Goal: Task Accomplishment & Management: Use online tool/utility

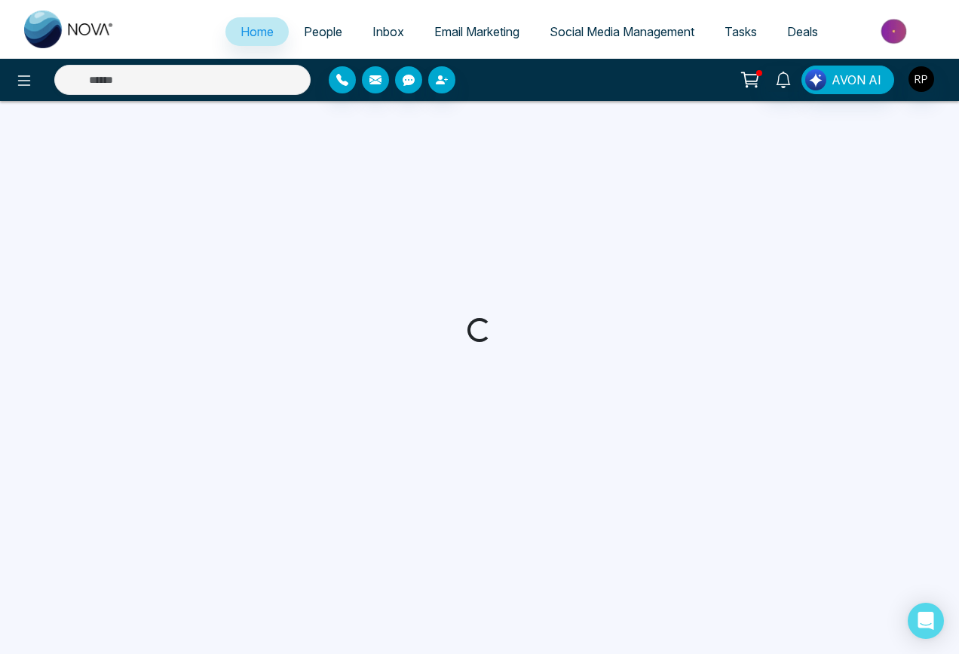
select select "*"
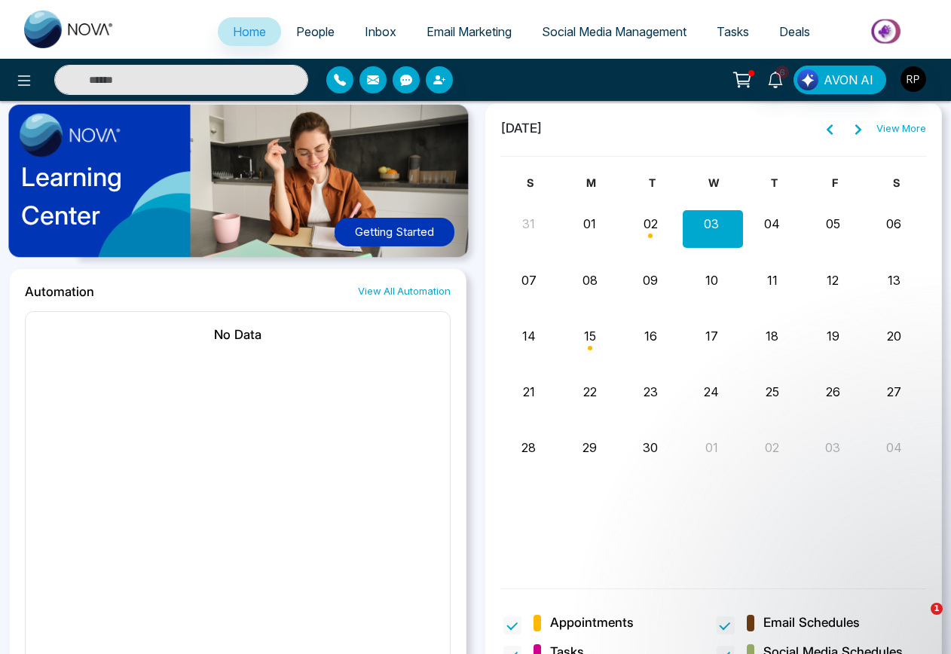
scroll to position [1159, 0]
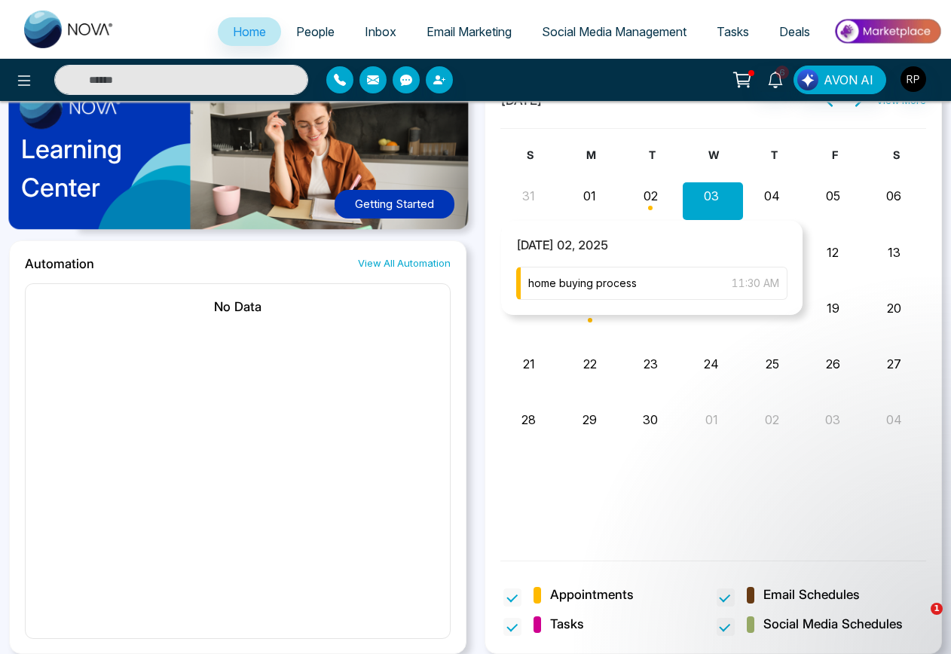
click at [660, 198] on div "Month View" at bounding box center [652, 200] width 61 height 36
click at [620, 284] on span "home buying process" at bounding box center [582, 283] width 109 height 17
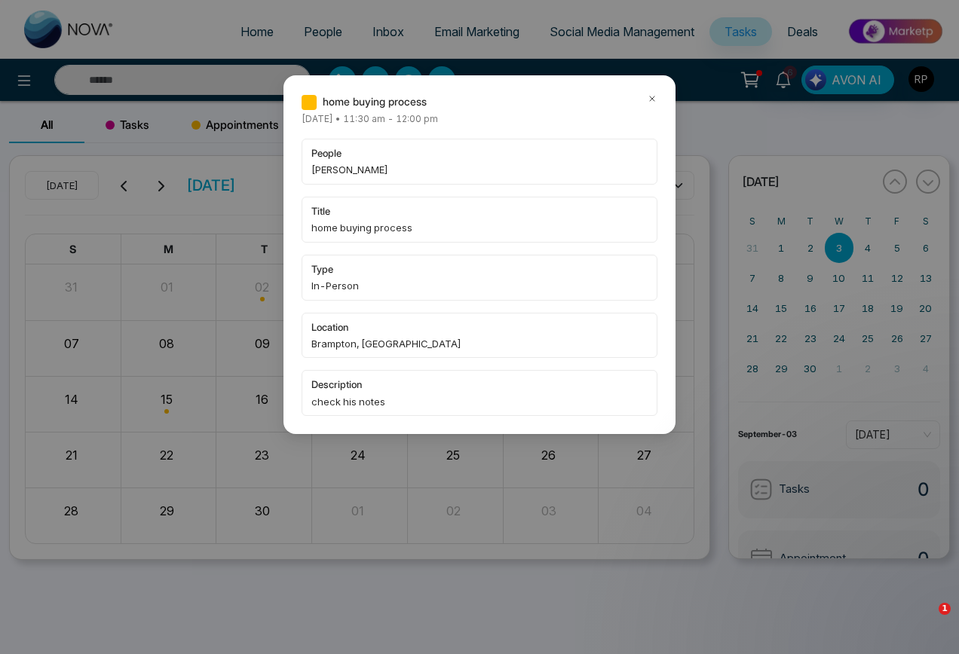
click at [651, 97] on icon at bounding box center [652, 98] width 11 height 11
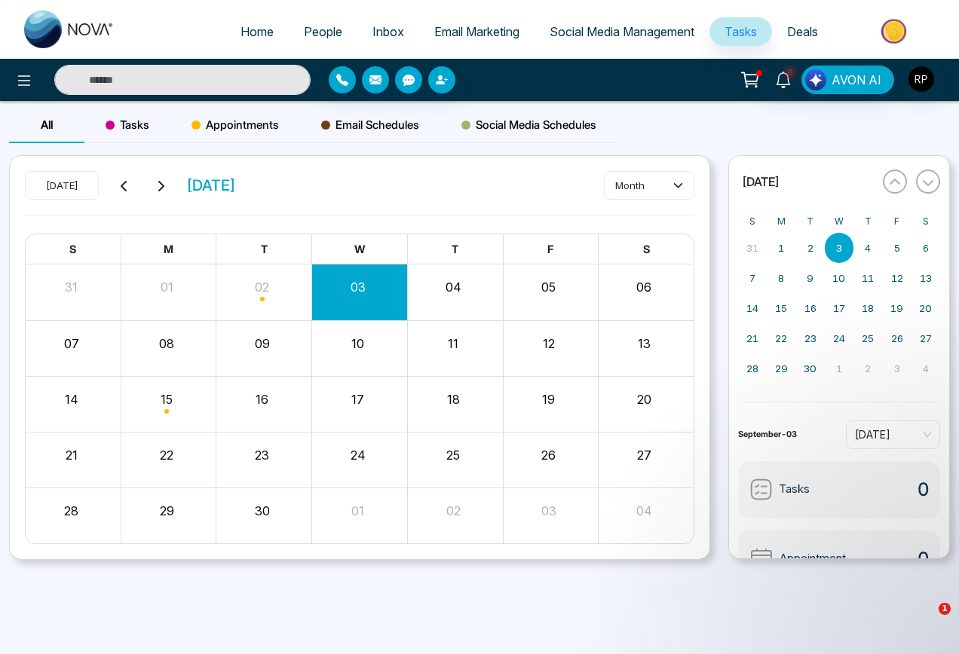
click at [285, 280] on div "Month View" at bounding box center [264, 292] width 96 height 36
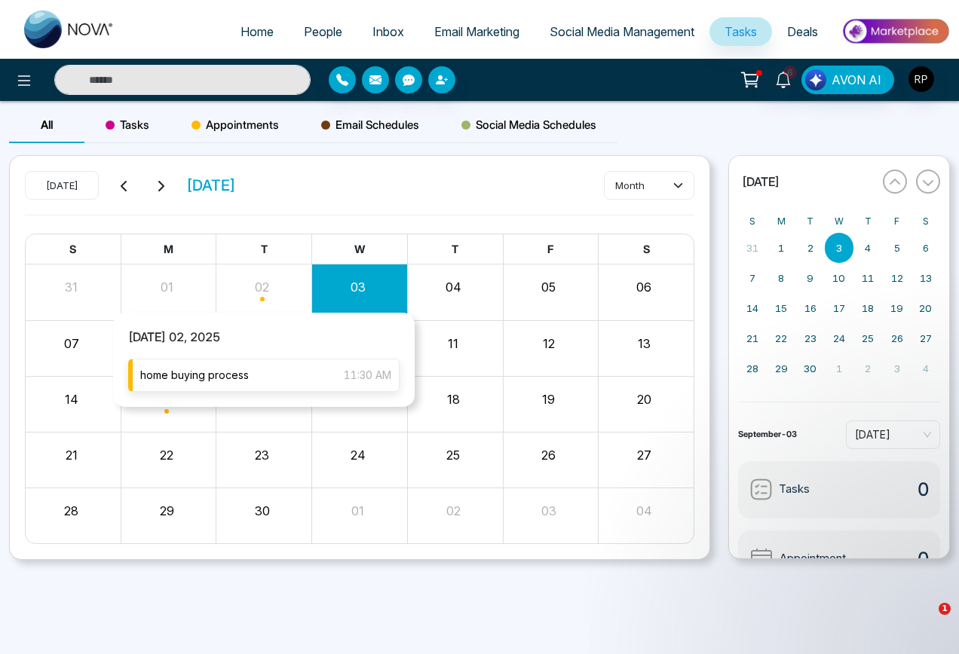
click at [234, 386] on div "home buying process 11:30 AM" at bounding box center [263, 375] width 271 height 33
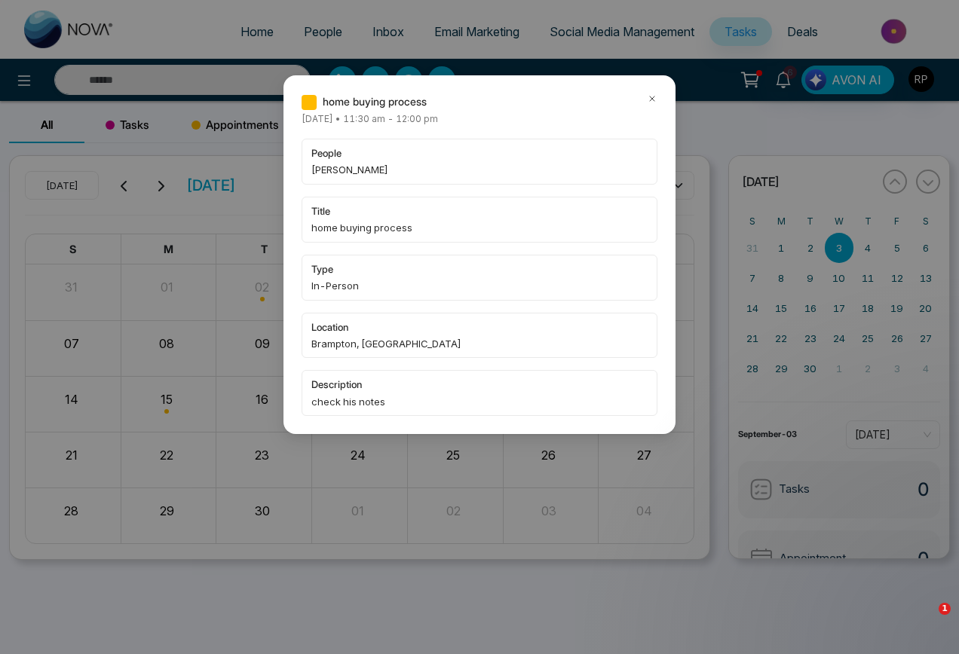
click at [356, 402] on span "check his notes" at bounding box center [479, 401] width 336 height 15
click at [354, 362] on div "people [PERSON_NAME] title home buying process type In-Person location [GEOGRAP…" at bounding box center [480, 277] width 356 height 277
click at [352, 291] on span "In-Person" at bounding box center [479, 285] width 336 height 15
click at [418, 158] on span "people" at bounding box center [479, 152] width 336 height 15
click at [648, 96] on icon at bounding box center [652, 98] width 11 height 11
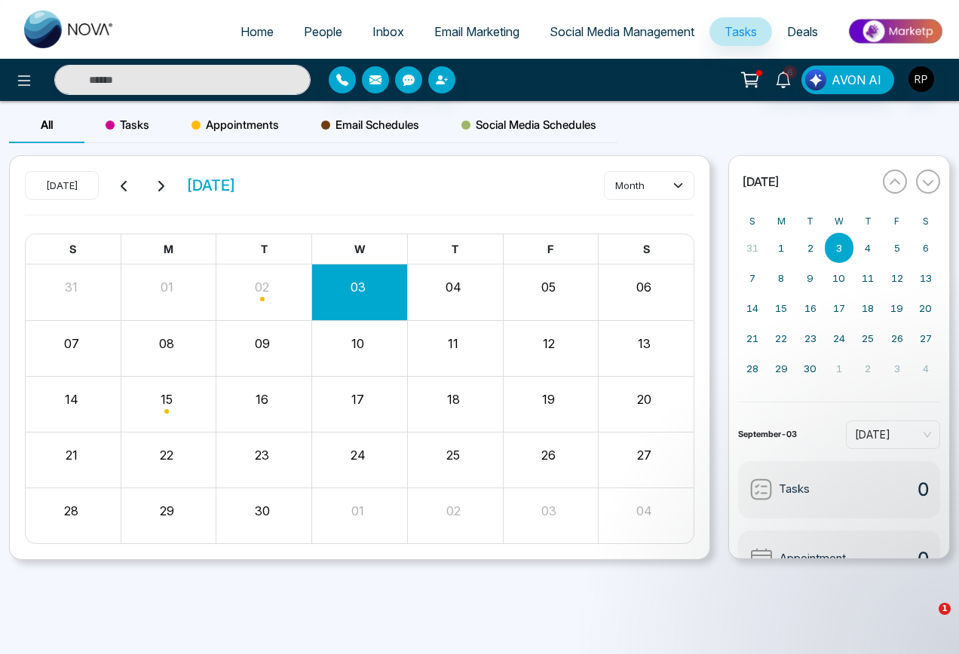
click at [743, 81] on icon at bounding box center [750, 79] width 21 height 21
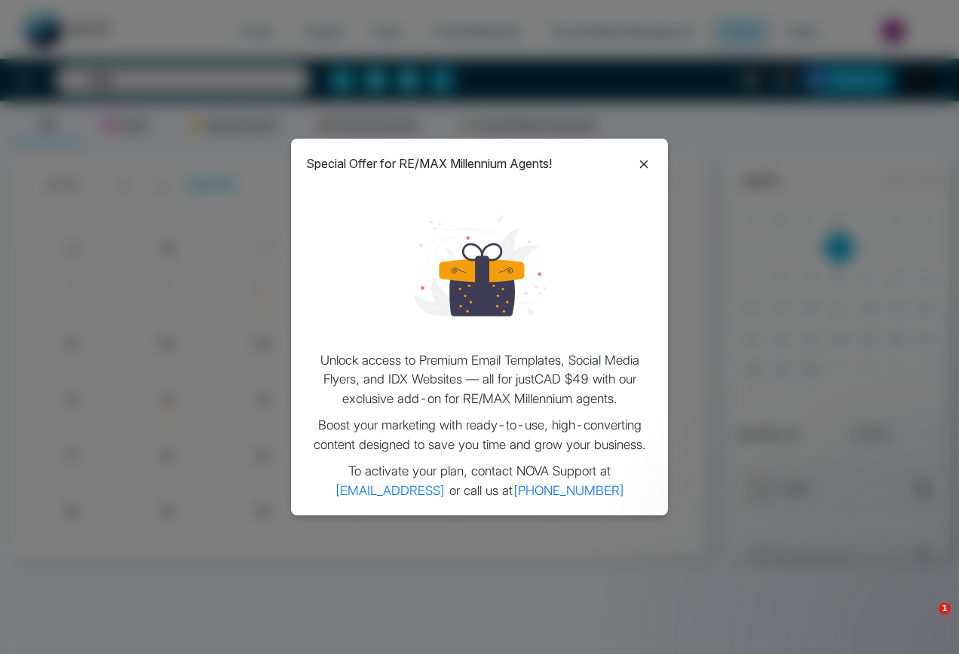
click at [645, 163] on icon at bounding box center [644, 164] width 8 height 8
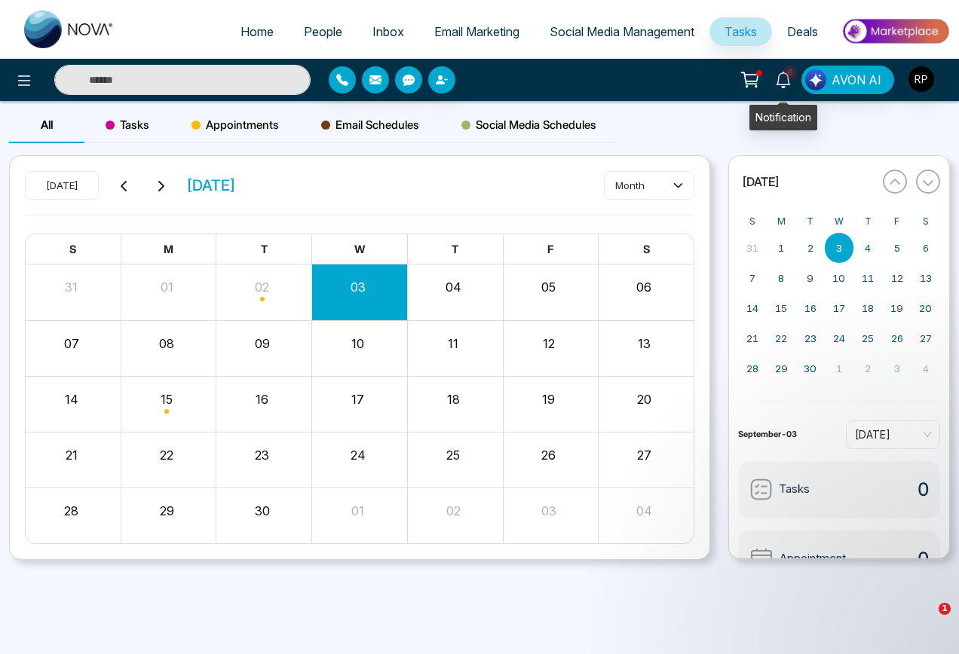
click at [785, 78] on icon at bounding box center [783, 80] width 17 height 17
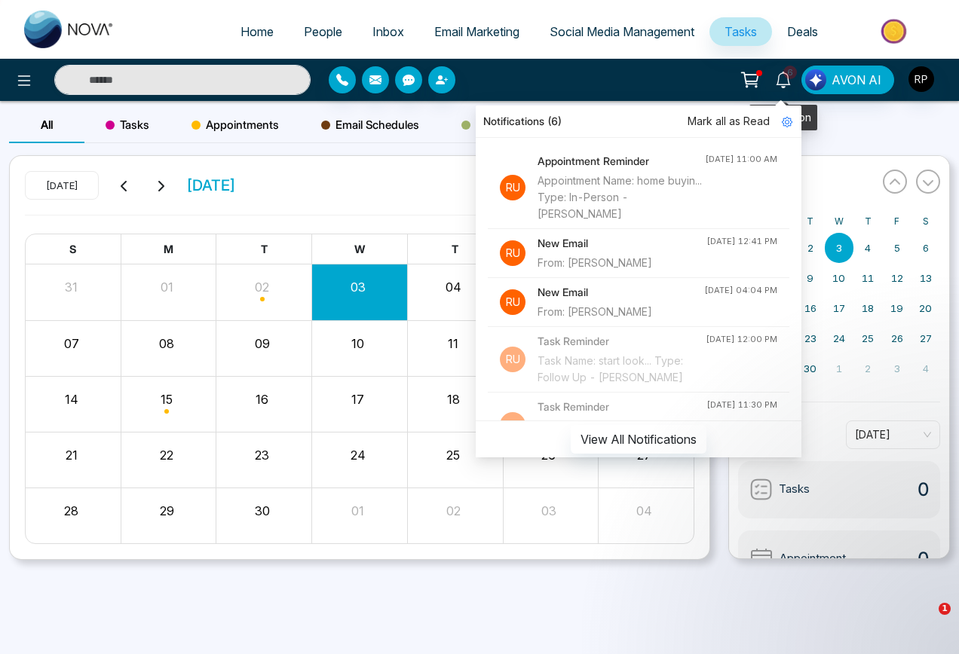
click at [656, 81] on div "6 Notifications (6) [PERSON_NAME] all as Read RU Appointment Reminder Appointme…" at bounding box center [758, 80] width 381 height 29
